Goal: Task Accomplishment & Management: Manage account settings

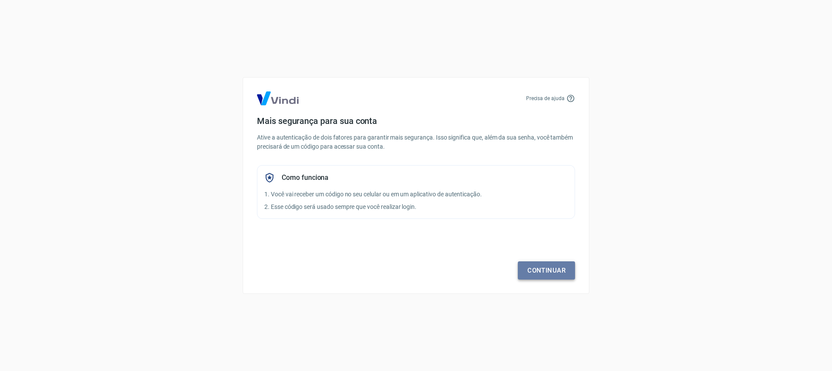
click at [550, 270] on link "Continuar" at bounding box center [546, 270] width 57 height 18
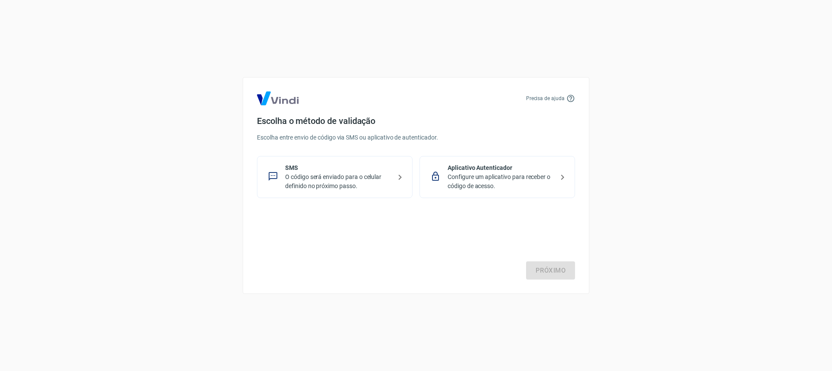
click at [451, 187] on p "Configure um aplicativo para receber o código de acesso." at bounding box center [501, 181] width 106 height 18
click at [382, 186] on p "O código será enviado para o celular definido no próximo passo." at bounding box center [338, 181] width 106 height 18
click at [566, 276] on link "Próximo" at bounding box center [550, 270] width 49 height 18
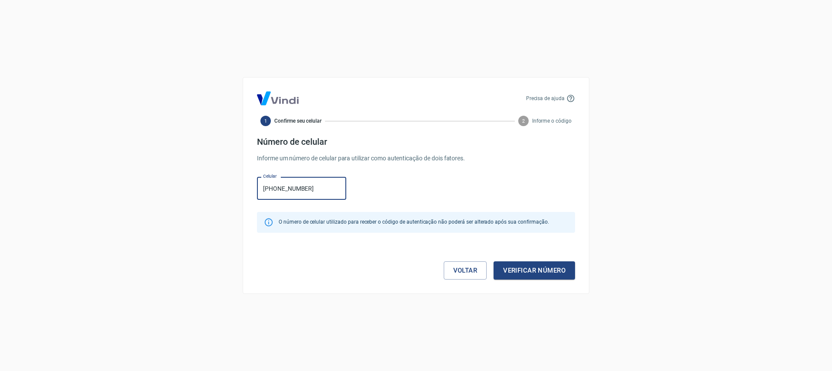
type input "[PHONE_NUMBER]"
drag, startPoint x: 549, startPoint y: 294, endPoint x: 548, endPoint y: 282, distance: 11.3
click at [549, 294] on div "Precisa de ajuda 1 Confirme seu celular 2 Informe o código Número de celular In…" at bounding box center [416, 185] width 832 height 371
click at [545, 277] on button "Verificar número" at bounding box center [533, 270] width 81 height 18
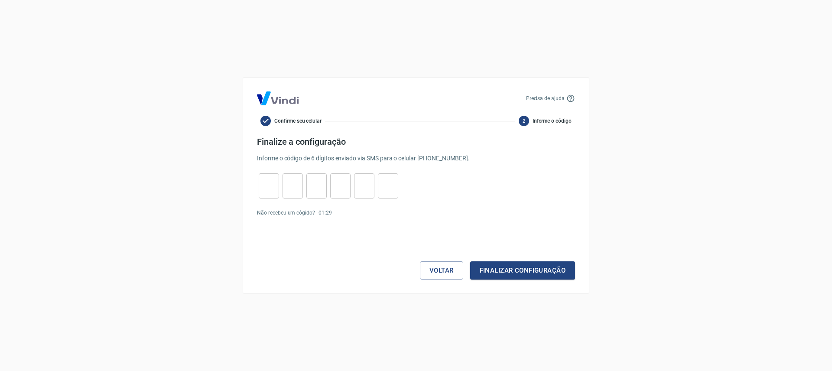
click at [266, 188] on input "tel" at bounding box center [269, 186] width 20 height 19
type input "3"
type input "1"
type input "4"
type input "6"
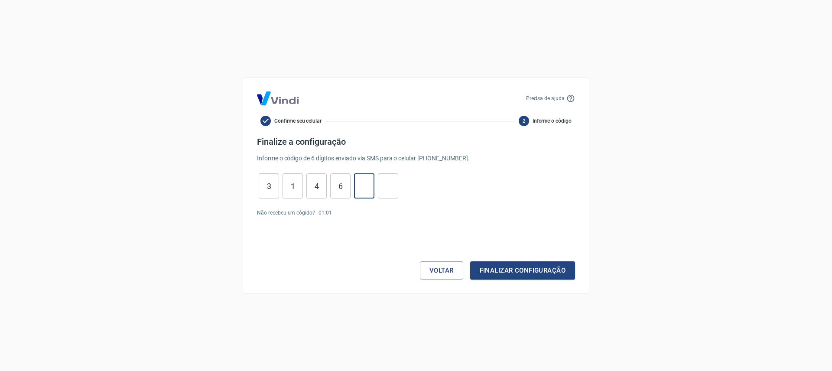
type input "8"
type input "0"
click at [515, 267] on button "Finalizar configuração" at bounding box center [522, 270] width 105 height 18
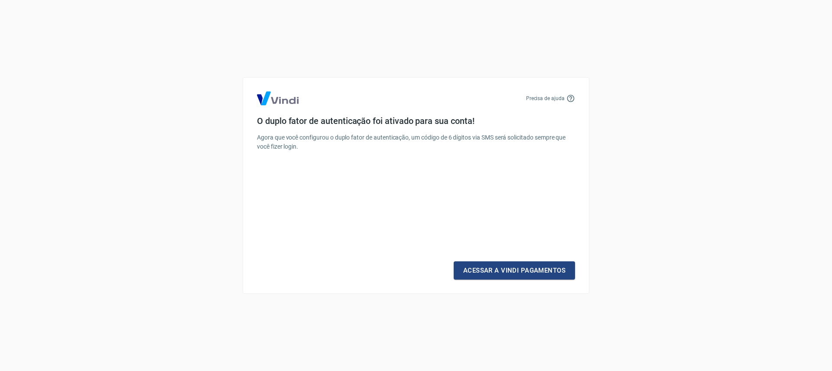
click at [515, 267] on link "Acessar a Vindi Pagamentos" at bounding box center [514, 270] width 121 height 18
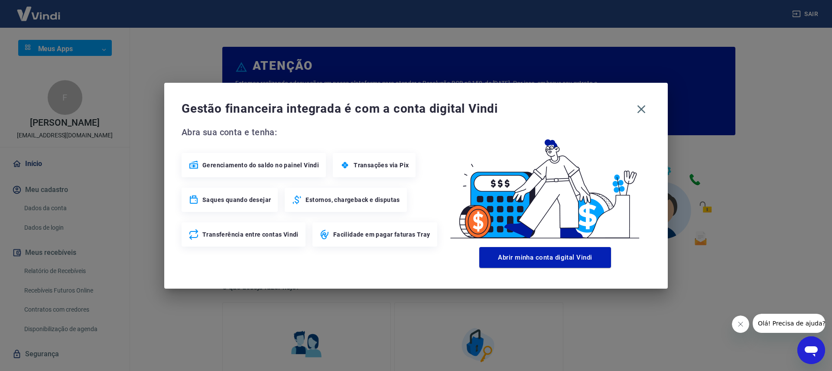
click at [382, 203] on span "Estornos, chargeback e disputas" at bounding box center [352, 199] width 94 height 9
click at [643, 109] on icon "button" at bounding box center [641, 109] width 14 height 14
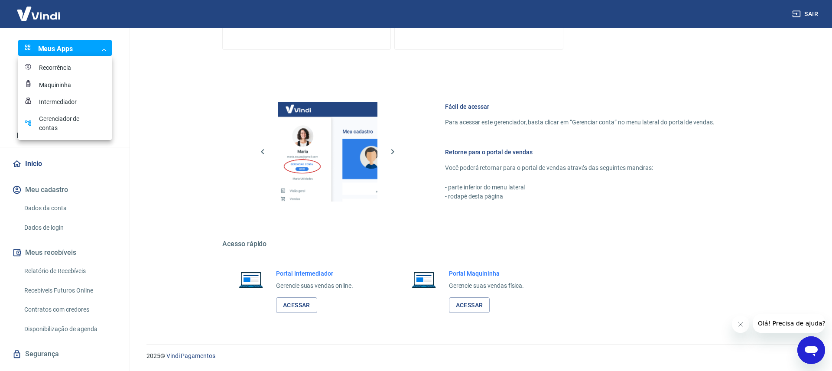
click at [76, 47] on div at bounding box center [416, 185] width 832 height 371
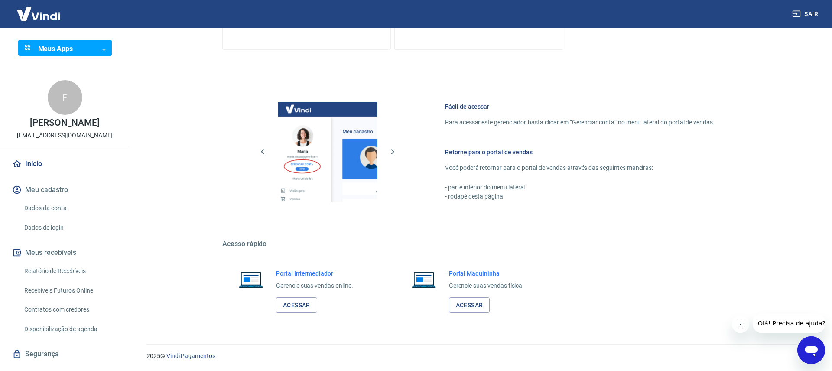
click at [49, 17] on img at bounding box center [38, 13] width 56 height 26
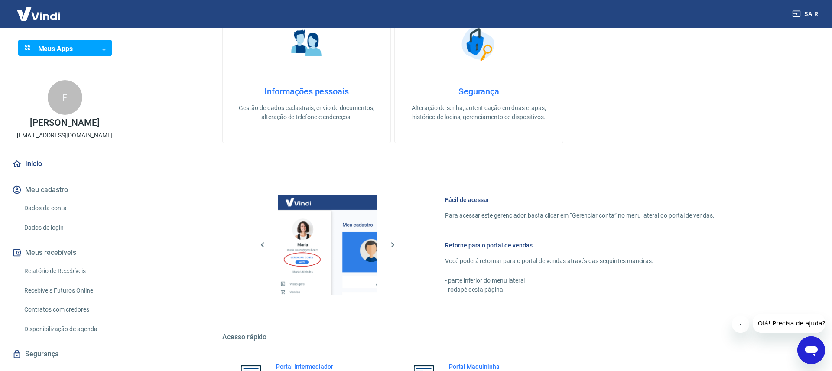
scroll to position [394, 0]
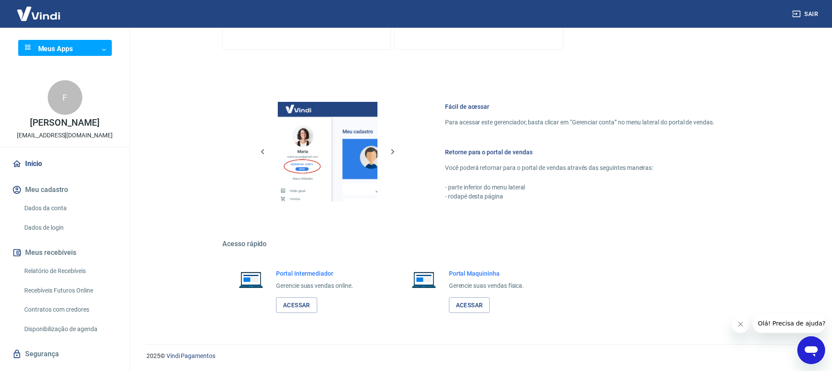
click at [742, 334] on div "2025 © Vindi Pagamentos" at bounding box center [478, 352] width 685 height 37
drag, startPoint x: 737, startPoint y: 328, endPoint x: 733, endPoint y: 326, distance: 4.5
click at [736, 328] on button "Fechar mensagem da empresa" at bounding box center [740, 323] width 17 height 17
click at [81, 206] on link "Dados da conta" at bounding box center [70, 208] width 98 height 18
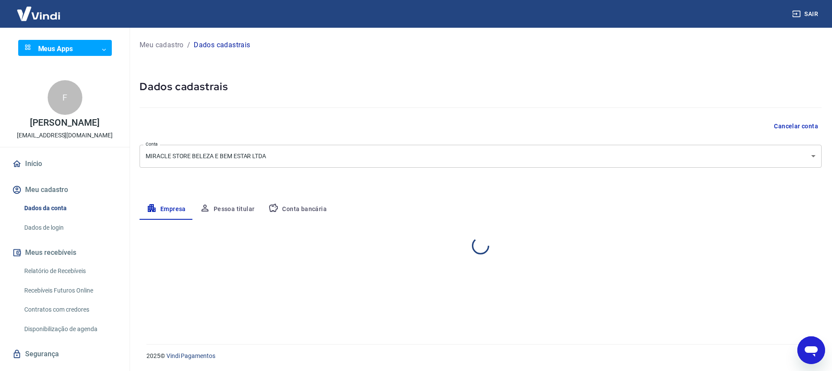
select select "RS"
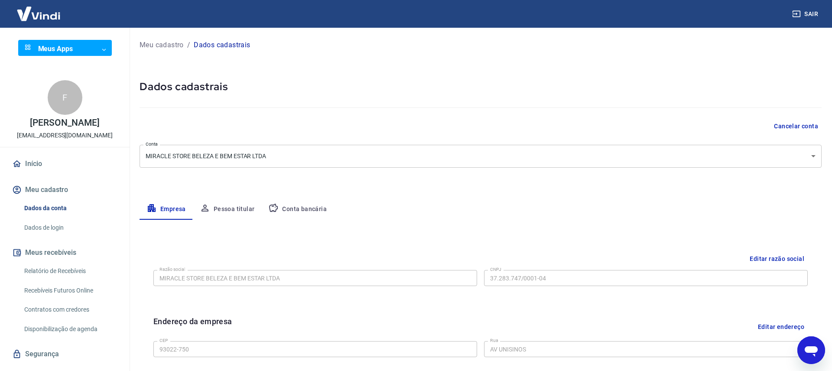
click at [86, 46] on body "Sair Meus Apps ​ ​ F [PERSON_NAME] [EMAIL_ADDRESS][DOMAIN_NAME] Início Meu cada…" at bounding box center [416, 185] width 832 height 371
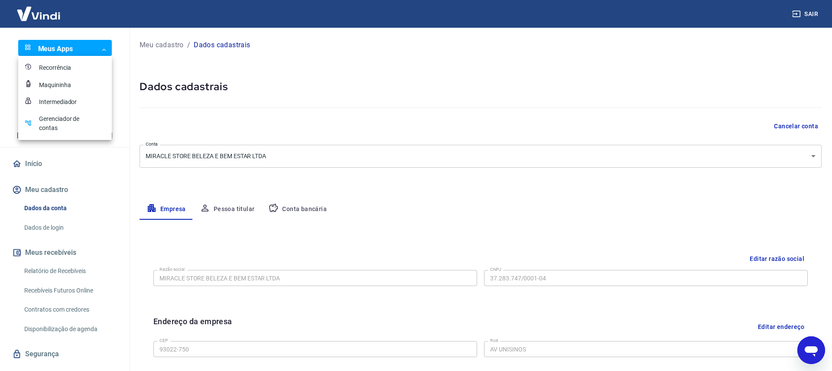
click at [88, 47] on div at bounding box center [416, 185] width 832 height 371
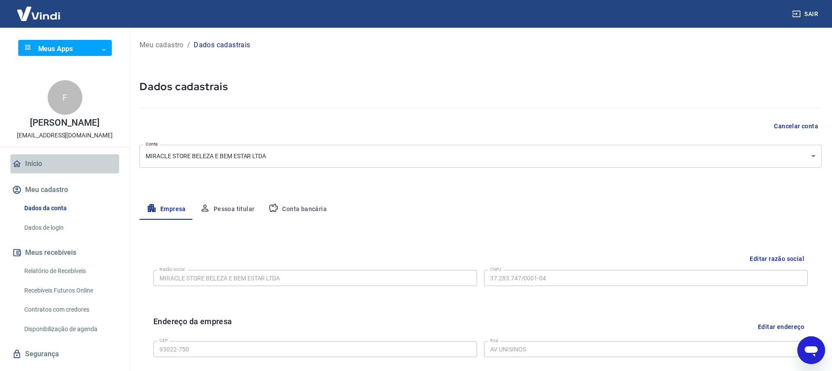
click at [53, 166] on link "Início" at bounding box center [64, 163] width 109 height 19
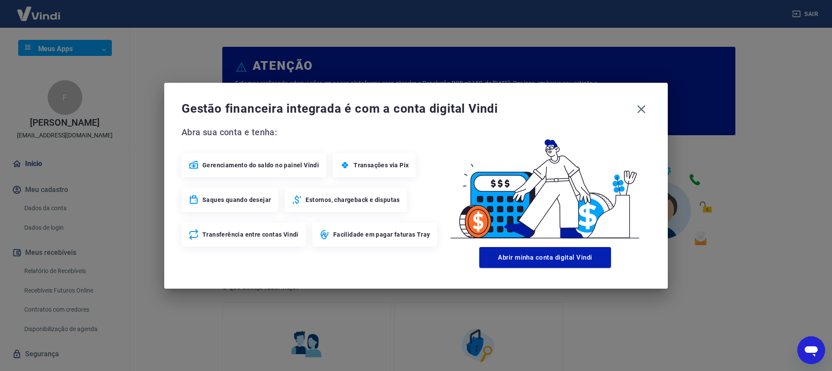
click at [270, 163] on span "Gerenciamento do saldo no painel Vindi" at bounding box center [260, 165] width 117 height 9
click at [344, 176] on div "Transações via Pix" at bounding box center [374, 165] width 83 height 24
drag, startPoint x: 341, startPoint y: 208, endPoint x: 474, endPoint y: 267, distance: 145.1
click at [342, 209] on div "Estornos, chargeback e disputas" at bounding box center [346, 200] width 122 height 24
click at [644, 109] on icon "button" at bounding box center [641, 109] width 14 height 14
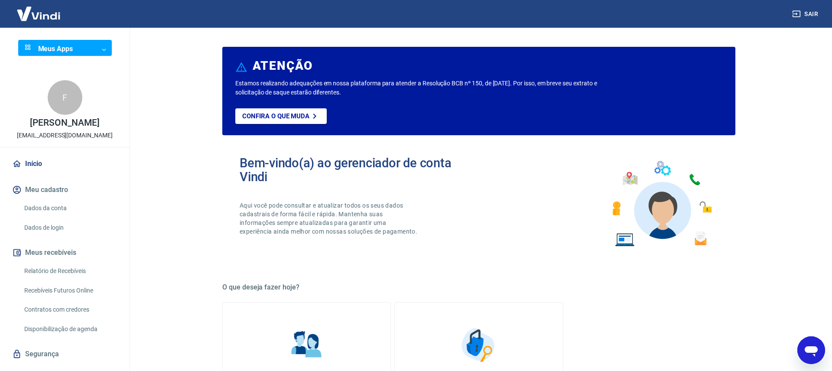
click at [101, 274] on link "Relatório de Recebíveis" at bounding box center [70, 271] width 98 height 18
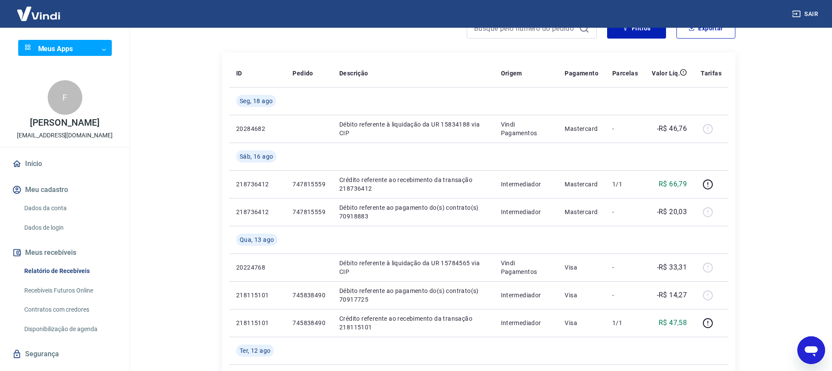
scroll to position [50, 0]
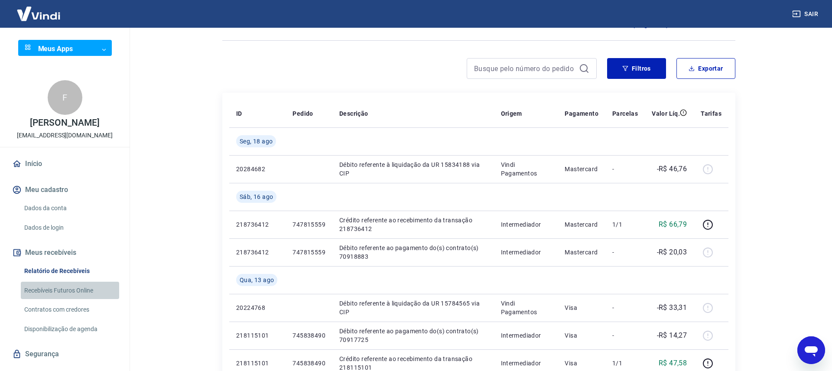
click at [94, 291] on link "Recebíveis Futuros Online" at bounding box center [70, 291] width 98 height 18
click at [58, 21] on img at bounding box center [38, 13] width 56 height 26
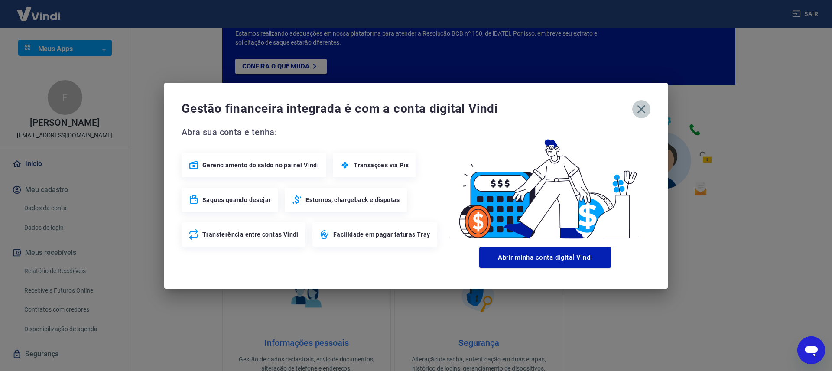
click at [642, 107] on icon "button" at bounding box center [641, 109] width 8 height 8
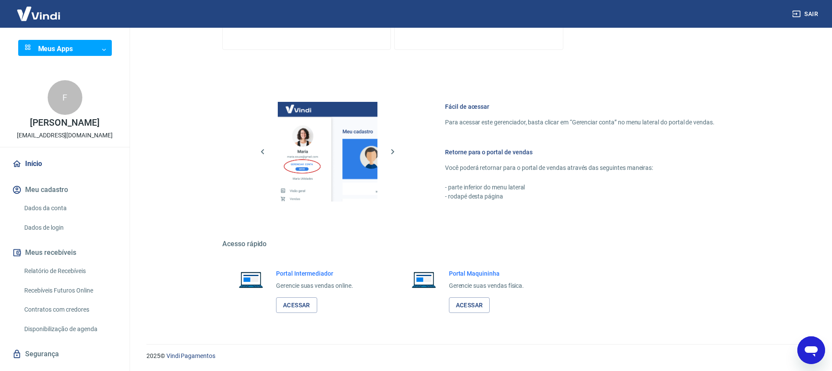
scroll to position [19, 0]
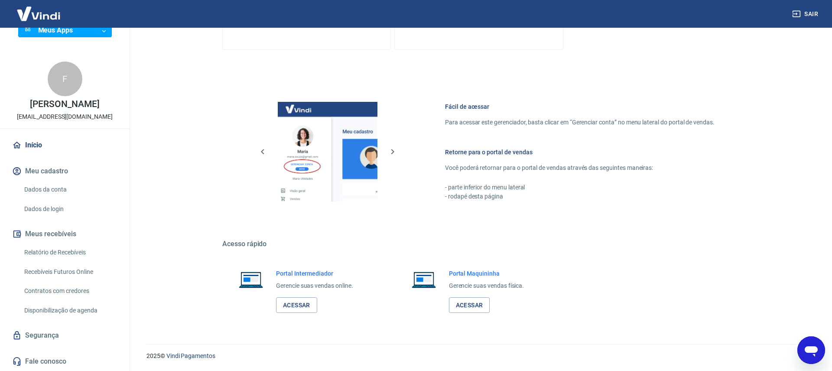
click at [93, 250] on link "Relatório de Recebíveis" at bounding box center [70, 252] width 98 height 18
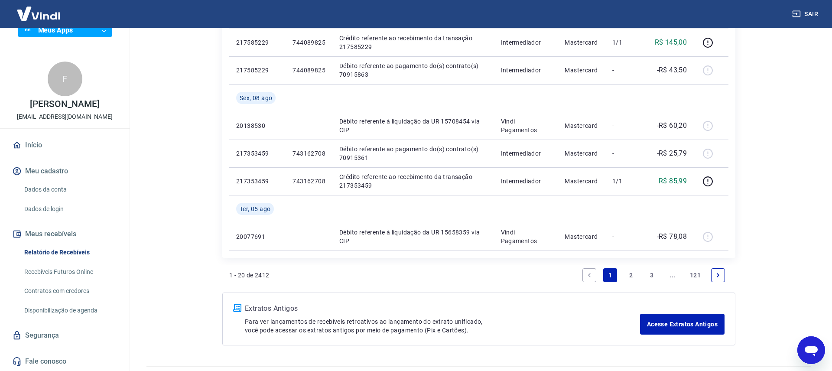
scroll to position [753, 0]
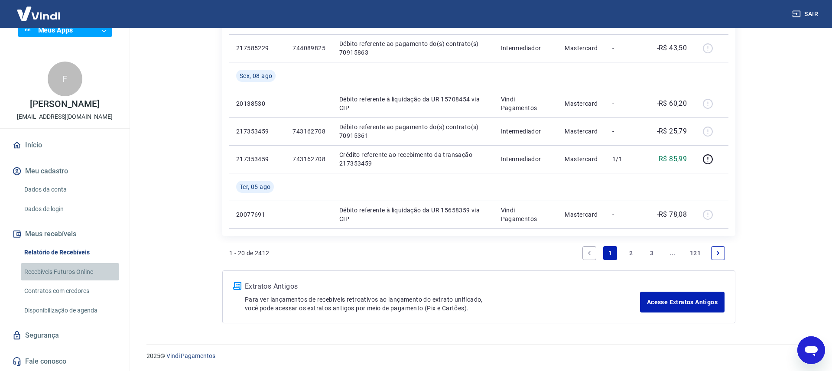
click at [87, 275] on link "Recebíveis Futuros Online" at bounding box center [70, 272] width 98 height 18
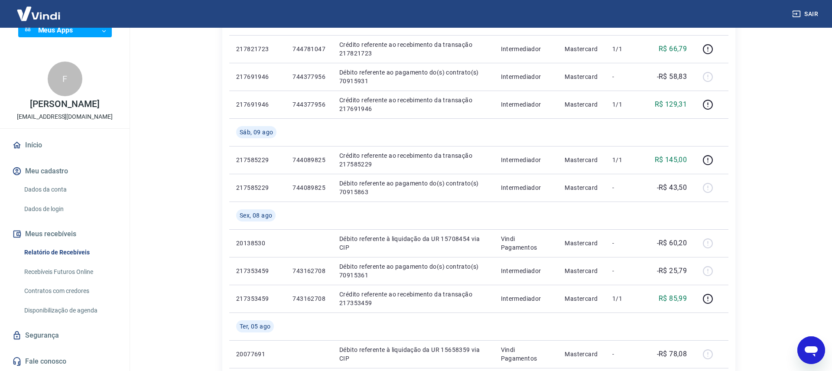
scroll to position [597, 0]
